Goal: Check status: Check status

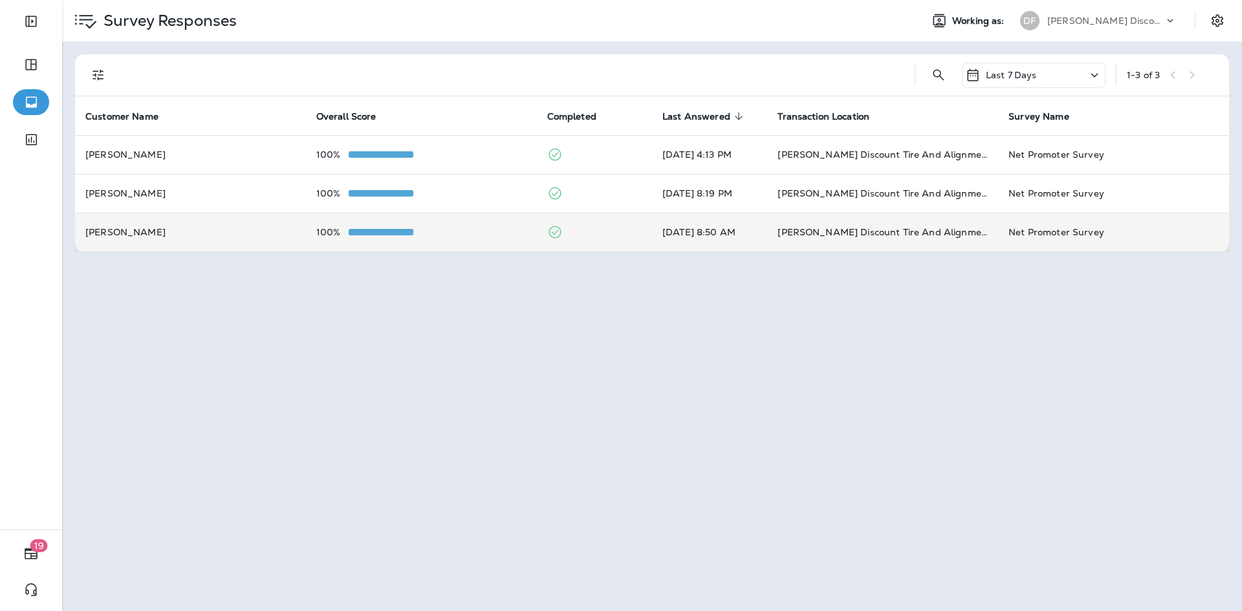
click at [164, 237] on td "[PERSON_NAME]" at bounding box center [190, 232] width 231 height 39
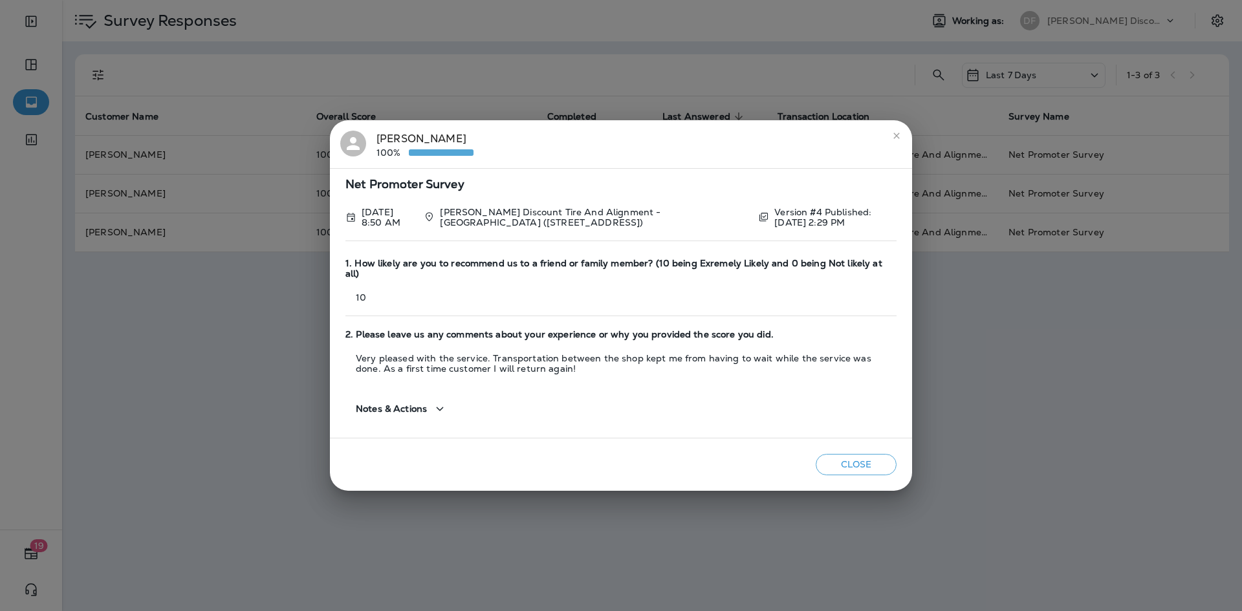
click at [894, 146] on button "close" at bounding box center [896, 135] width 21 height 21
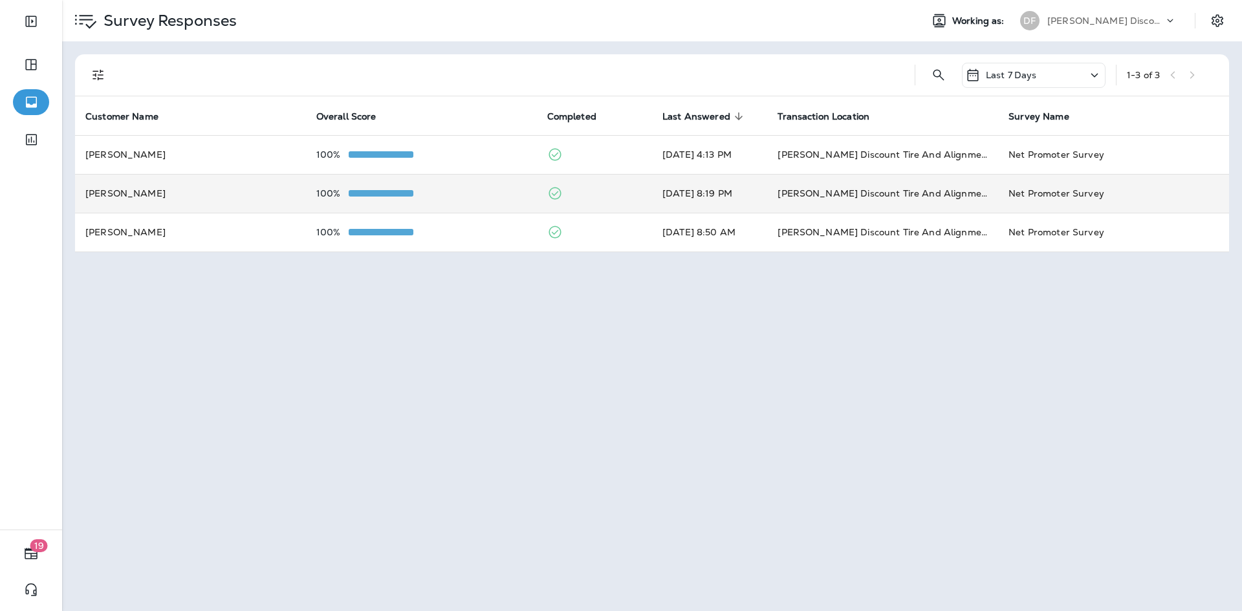
click at [205, 194] on td "[PERSON_NAME]" at bounding box center [190, 193] width 231 height 39
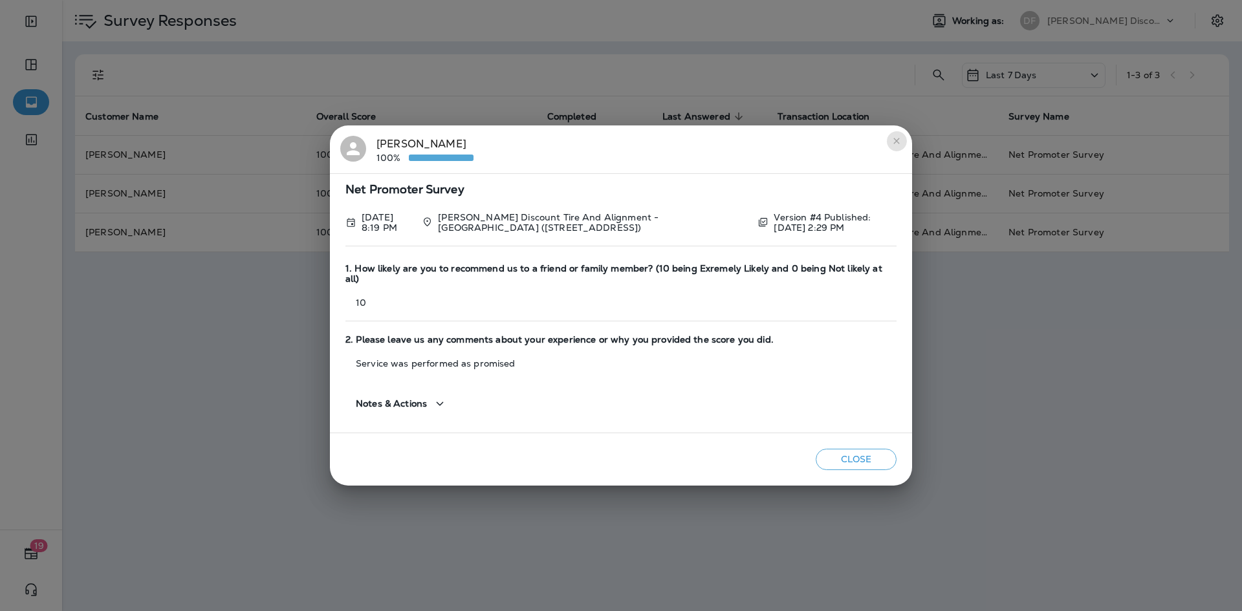
click at [904, 151] on button "close" at bounding box center [896, 141] width 21 height 21
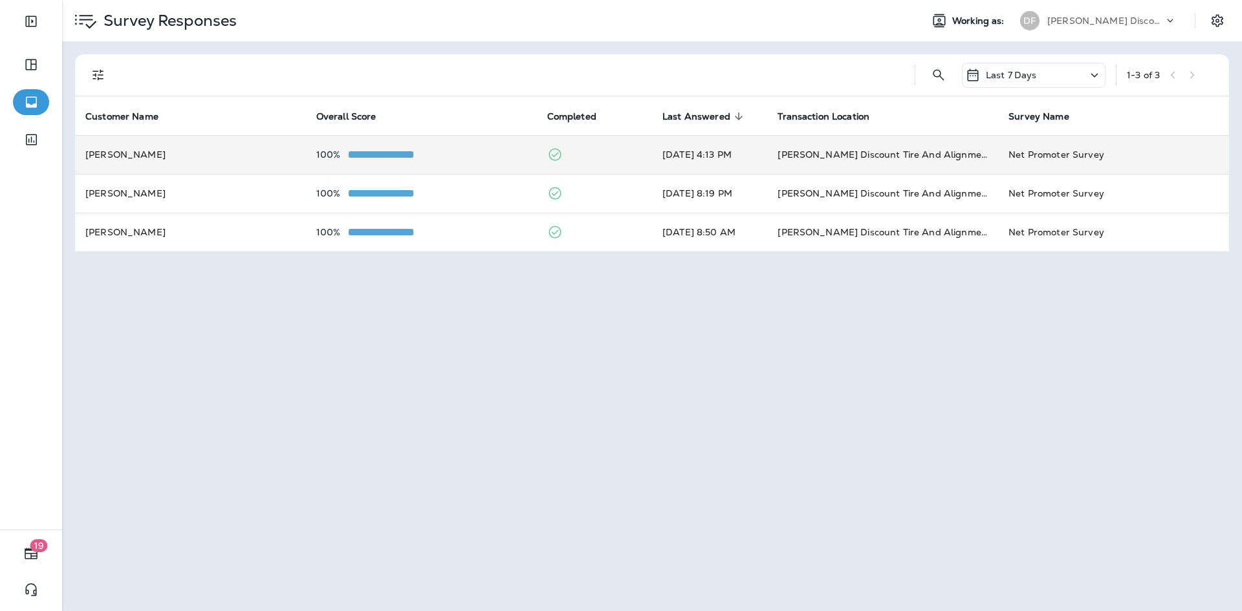
click at [261, 155] on td "[PERSON_NAME]" at bounding box center [190, 154] width 231 height 39
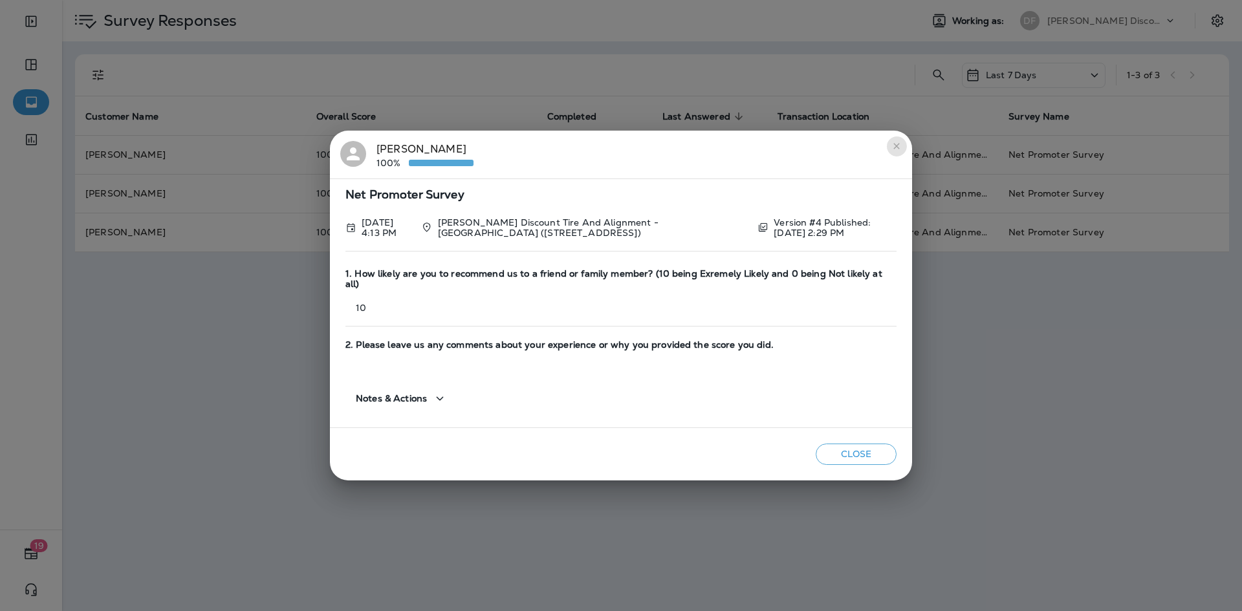
click at [903, 149] on button "close" at bounding box center [896, 146] width 21 height 21
